Goal: Task Accomplishment & Management: Use online tool/utility

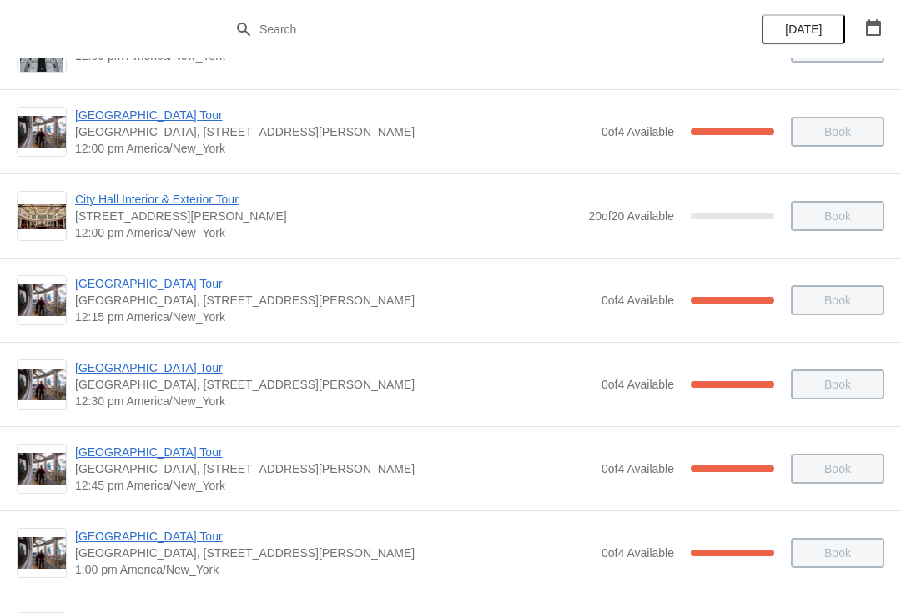
scroll to position [739, 0]
click at [158, 459] on span "[GEOGRAPHIC_DATA] Tour" at bounding box center [334, 451] width 518 height 17
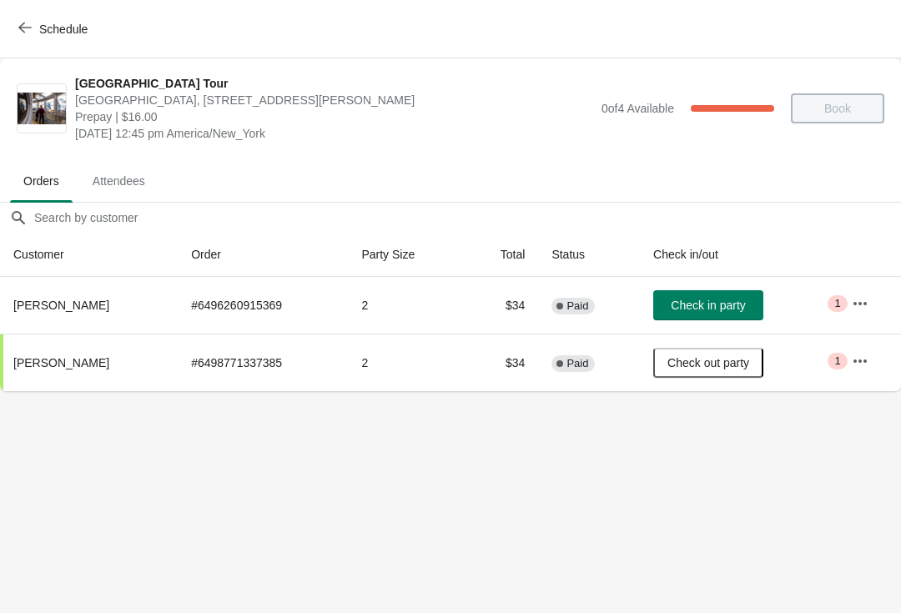
click at [868, 303] on icon "button" at bounding box center [860, 303] width 17 height 17
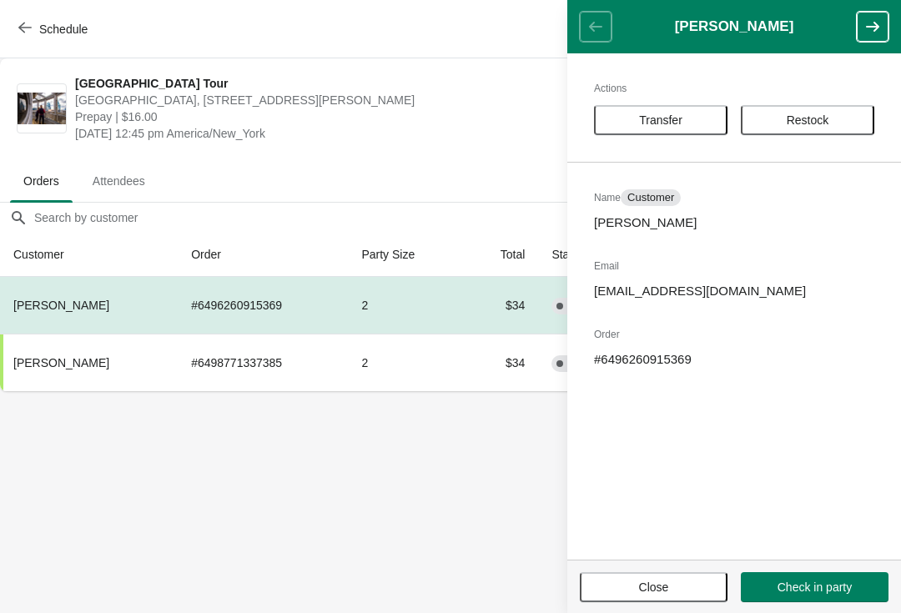
click at [685, 97] on div "Actions Transfer Restock Name Customer [PERSON_NAME] Email [EMAIL_ADDRESS][DOMA…" at bounding box center [734, 306] width 334 height 506
click at [703, 116] on span "Transfer" at bounding box center [660, 119] width 103 height 13
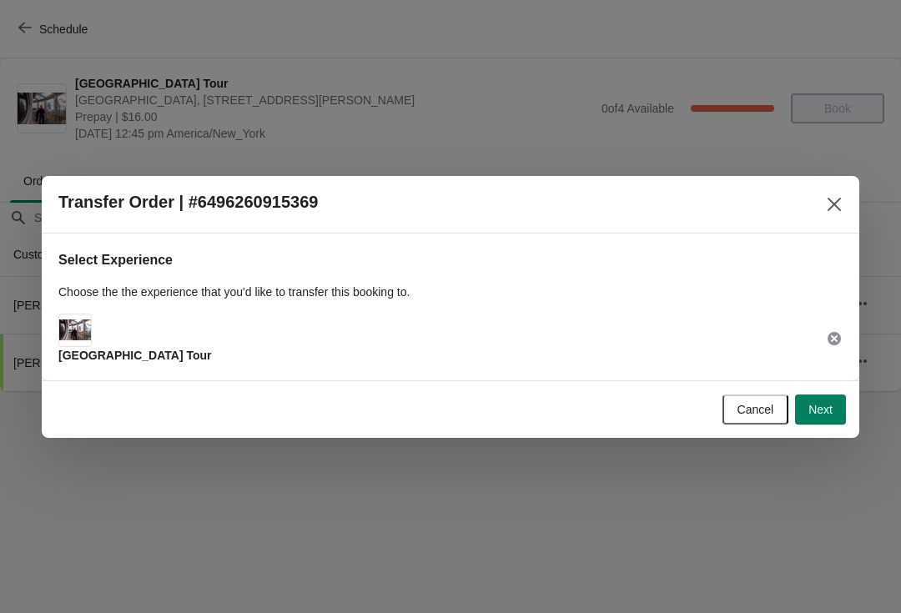
click at [837, 405] on button "Next" at bounding box center [820, 410] width 51 height 30
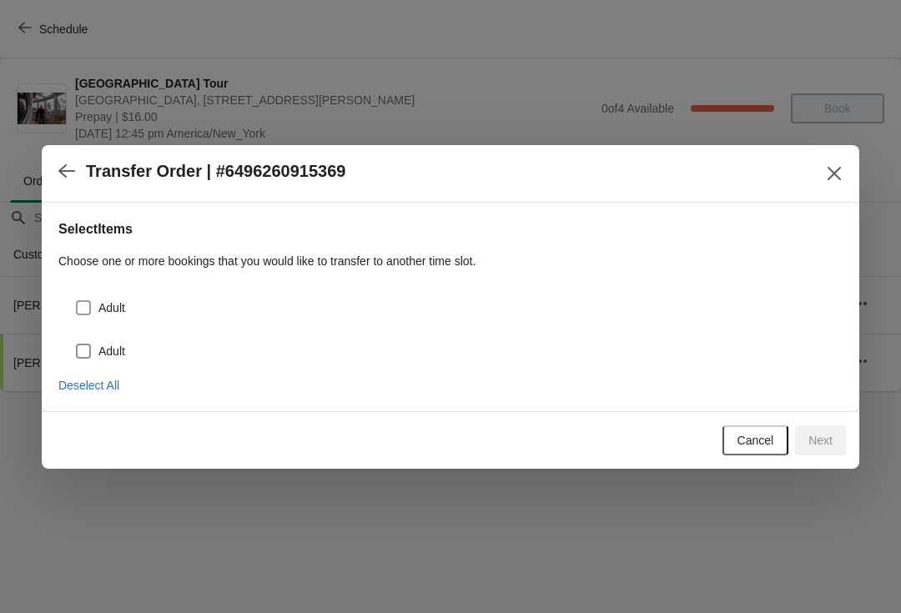
click at [89, 300] on span at bounding box center [83, 307] width 15 height 15
click at [77, 300] on input "Adult" at bounding box center [76, 300] width 1 height 1
checkbox input "true"
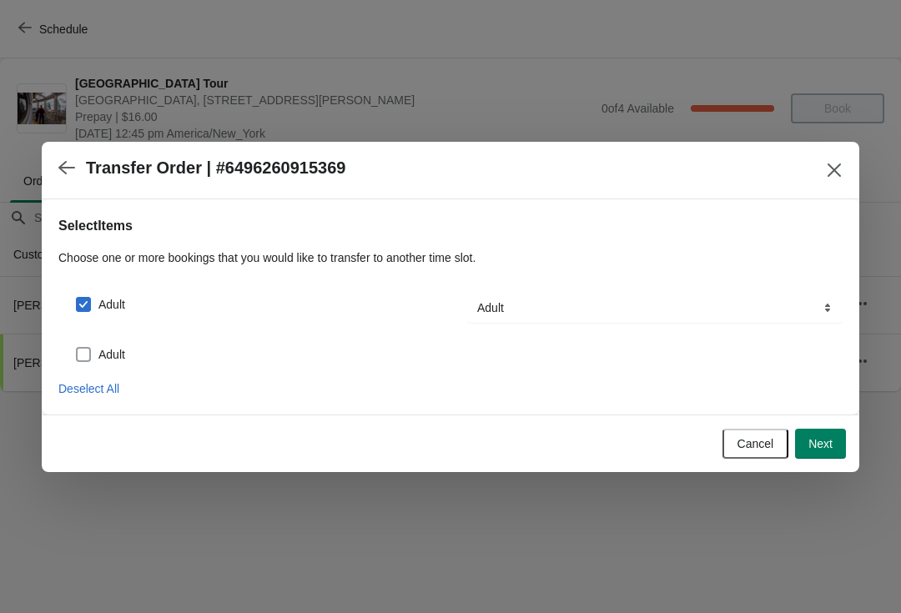
click at [76, 363] on label "Adult" at bounding box center [100, 354] width 50 height 23
click at [76, 348] on input "Adult" at bounding box center [76, 347] width 1 height 1
checkbox input "true"
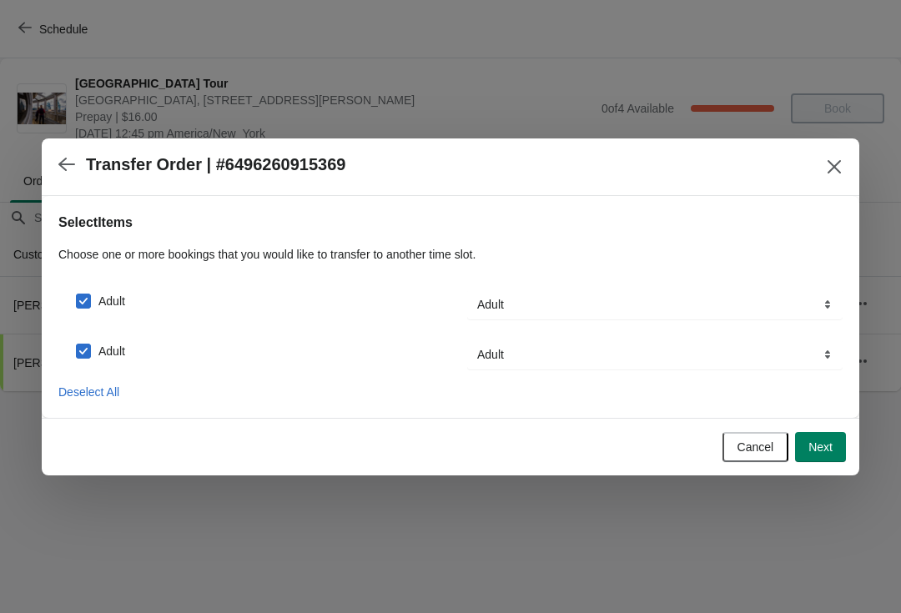
click at [828, 440] on span "Next" at bounding box center [820, 446] width 24 height 13
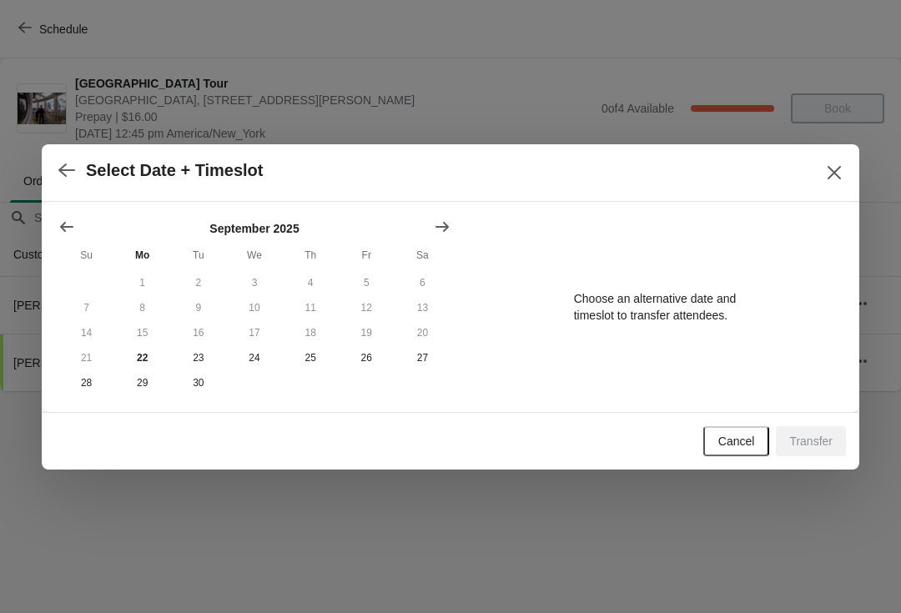
click at [466, 203] on div "[DATE] Su Mo Tu We Th Fr Sa 1 2 3 4 5 6 7 8 9 10 11 12 13 14 15 16 17 18 19 20 …" at bounding box center [450, 307] width 817 height 210
click at [456, 221] on button "Show next month, October 2025" at bounding box center [442, 227] width 30 height 30
click at [213, 309] on button "7" at bounding box center [198, 307] width 56 height 25
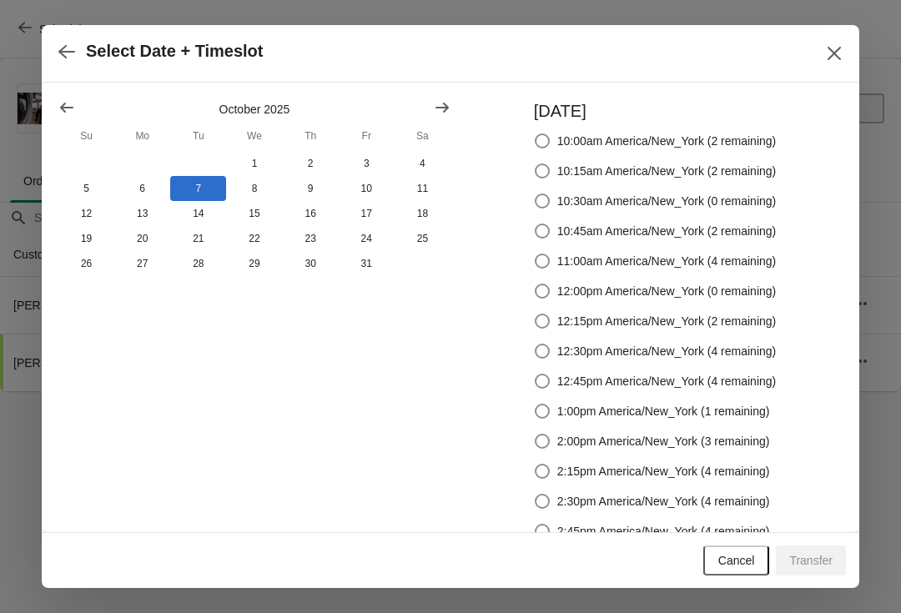
click at [207, 294] on div "[DATE] Su Mo Tu We Th Fr Sa 1 2 3 4 5 6 7 8 9 10 11 12 13 14 15 16 17 18 19 20 …" at bounding box center [254, 321] width 392 height 444
click at [552, 237] on label "10:45am America/New_York (2 remaining)" at bounding box center [655, 230] width 243 height 23
click at [535, 224] on input "10:45am America/New_York (2 remaining)" at bounding box center [535, 224] width 1 height 1
radio input "true"
click at [819, 572] on button "Transfer" at bounding box center [811, 560] width 70 height 30
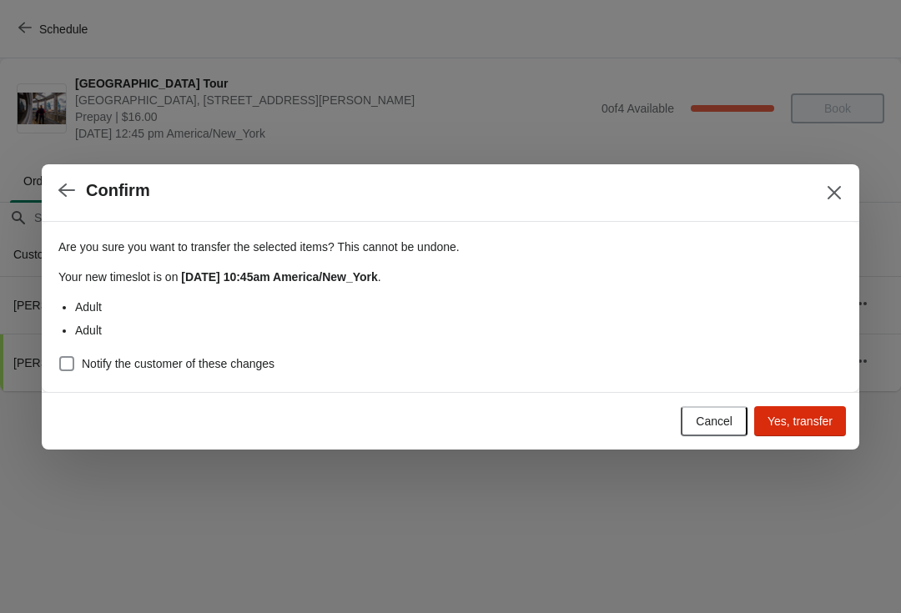
click at [68, 369] on span at bounding box center [66, 363] width 15 height 15
click at [60, 357] on input "Notify the customer of these changes" at bounding box center [59, 356] width 1 height 1
checkbox input "true"
click at [831, 416] on span "Yes, transfer" at bounding box center [799, 421] width 65 height 13
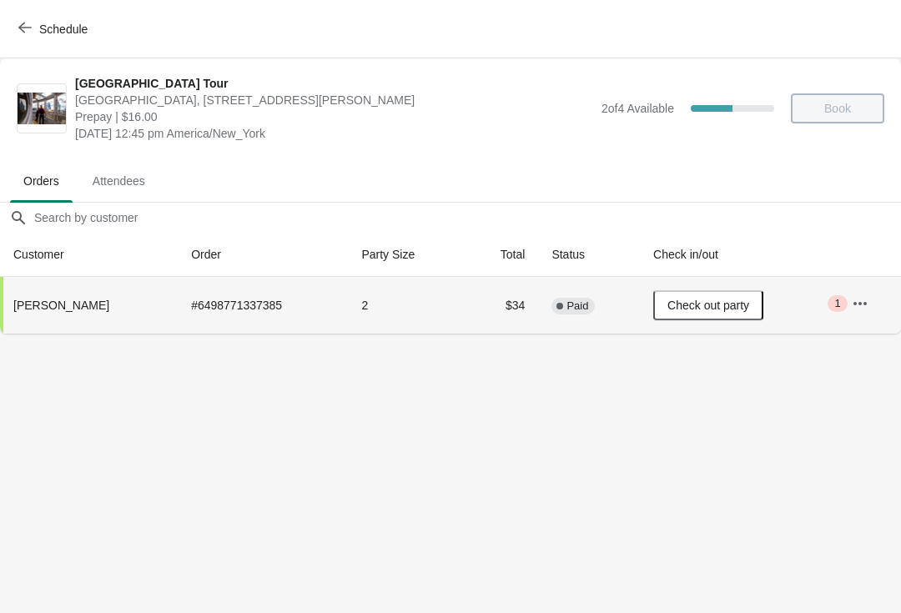
click at [872, 289] on td "Critical 1" at bounding box center [869, 305] width 63 height 57
click at [864, 297] on icon "button" at bounding box center [860, 303] width 17 height 17
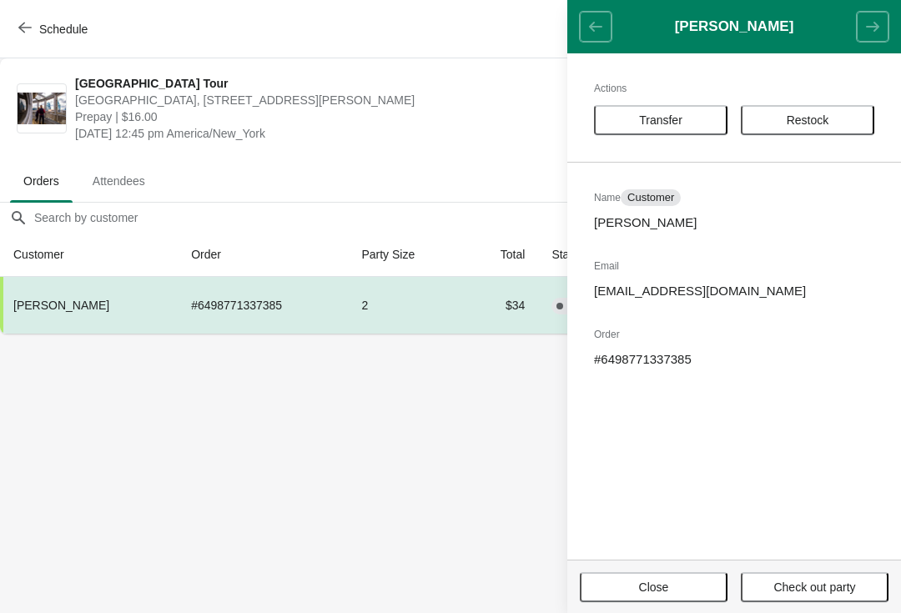
click at [681, 572] on button "Close" at bounding box center [654, 587] width 148 height 30
